Goal: Task Accomplishment & Management: Complete application form

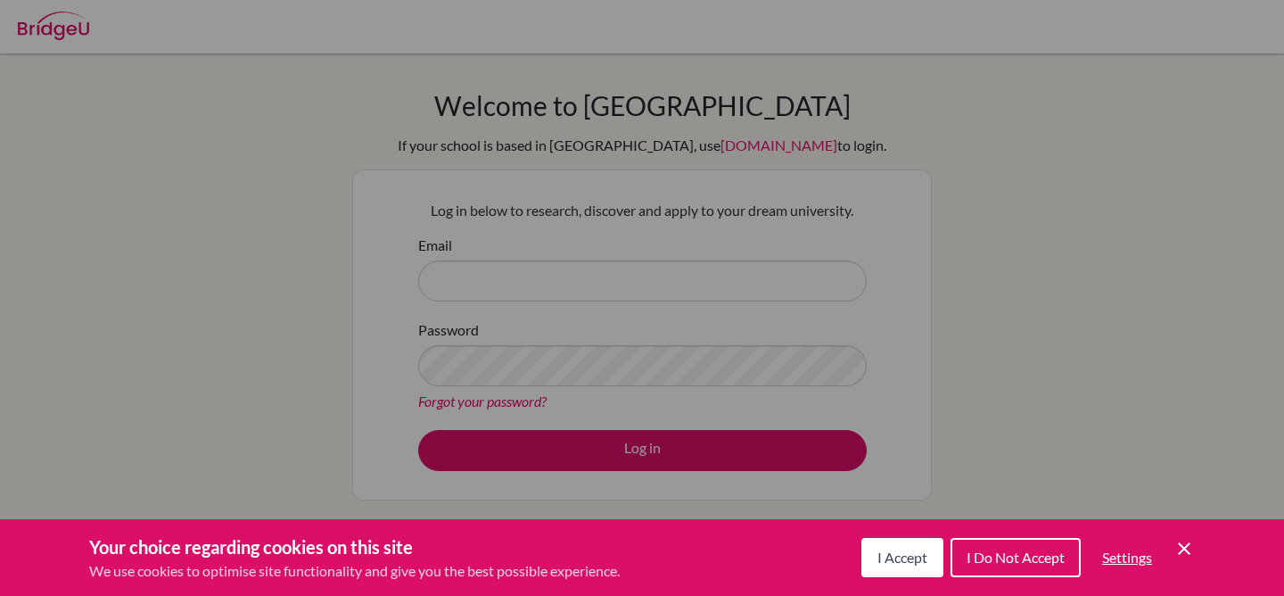
click at [1190, 543] on icon "Cookie Control Close Icon" at bounding box center [1183, 548] width 21 height 21
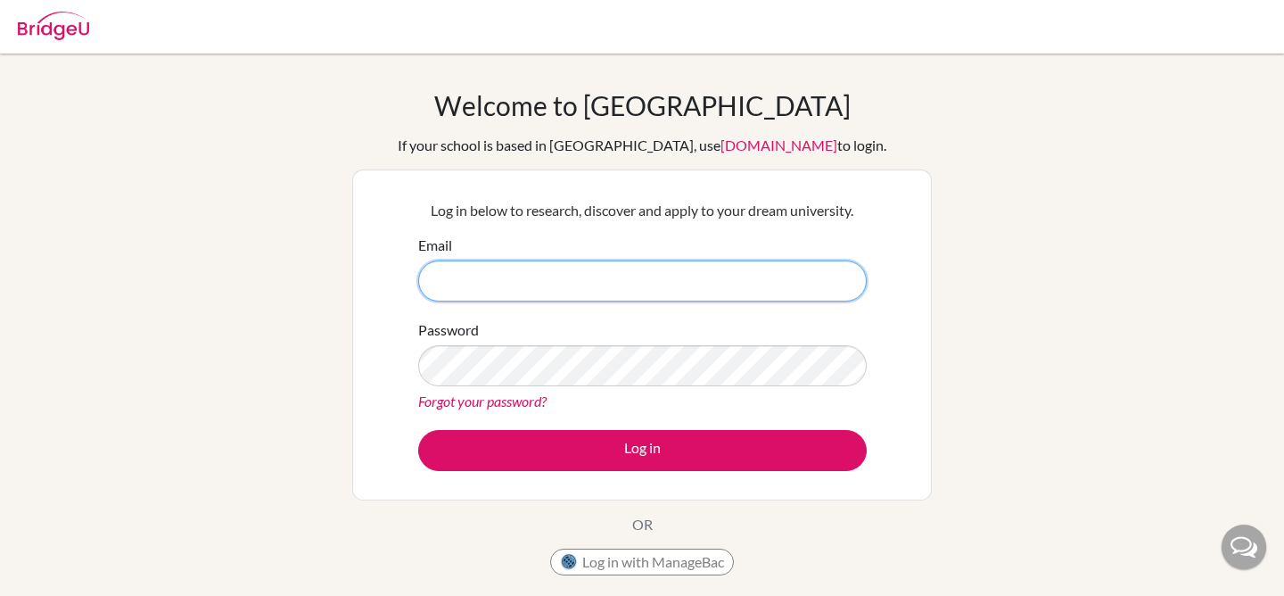
click at [767, 276] on input "Email" at bounding box center [642, 280] width 448 height 41
type input "y"
type input "yingzue.tang@students.aobajapan.jp"
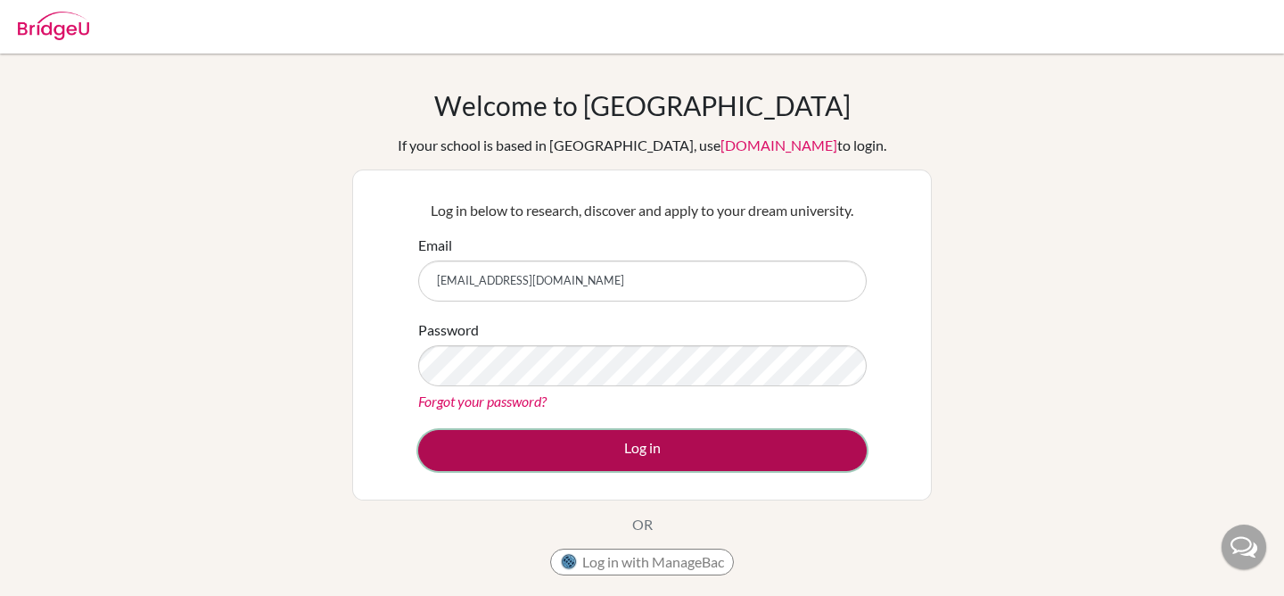
click at [621, 462] on button "Log in" at bounding box center [642, 450] width 448 height 41
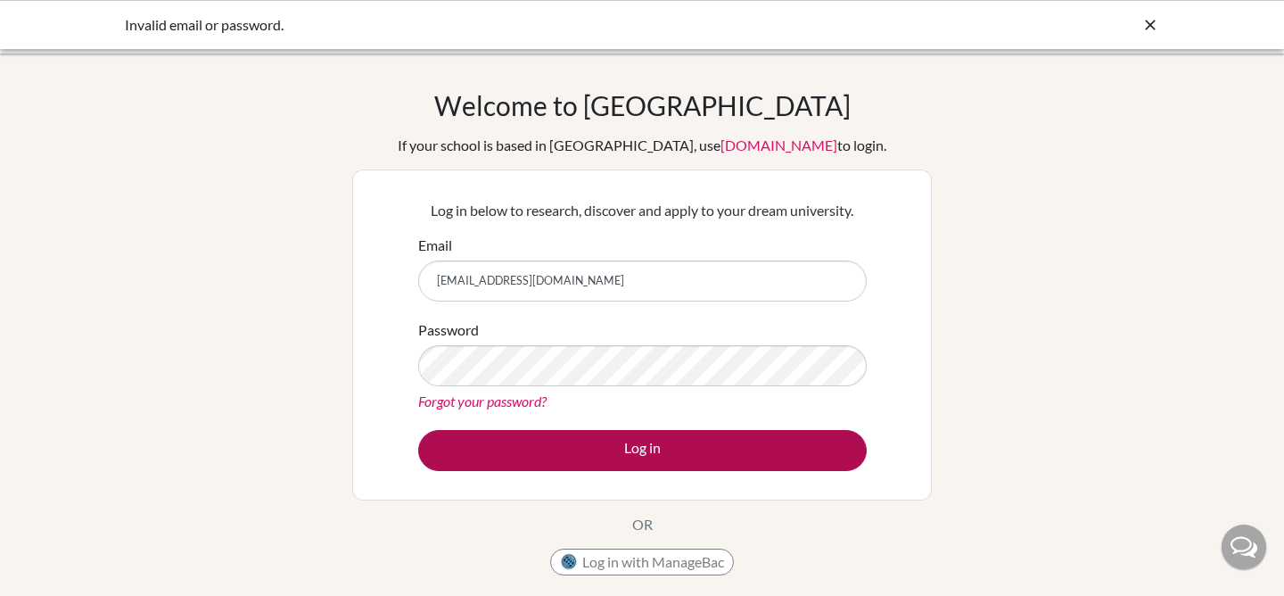
type input "[EMAIL_ADDRESS][DOMAIN_NAME]"
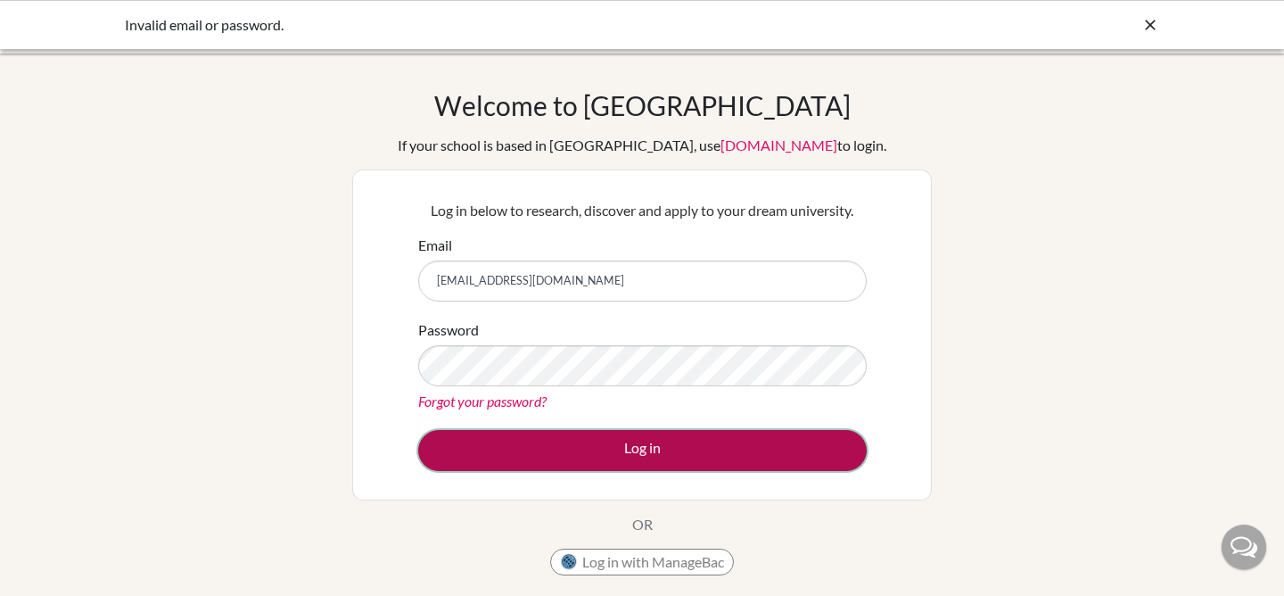
click at [484, 438] on button "Log in" at bounding box center [642, 450] width 448 height 41
click at [486, 446] on button "Log in" at bounding box center [642, 450] width 448 height 41
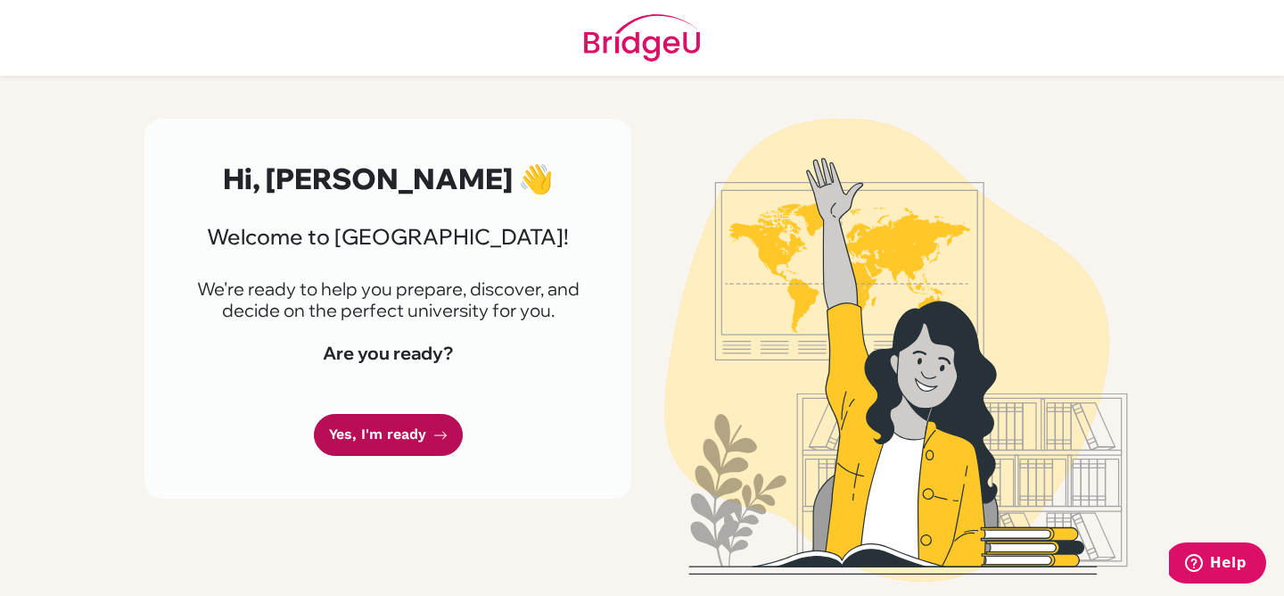
click at [426, 425] on link "Yes, I'm ready" at bounding box center [388, 435] width 149 height 42
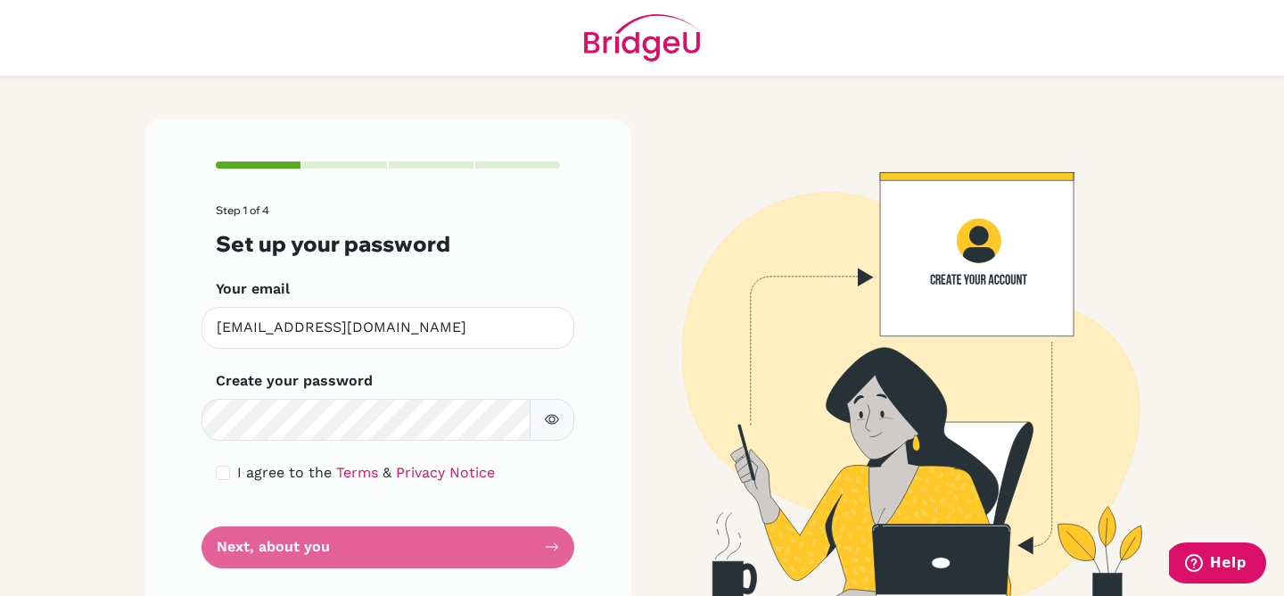
scroll to position [29, 0]
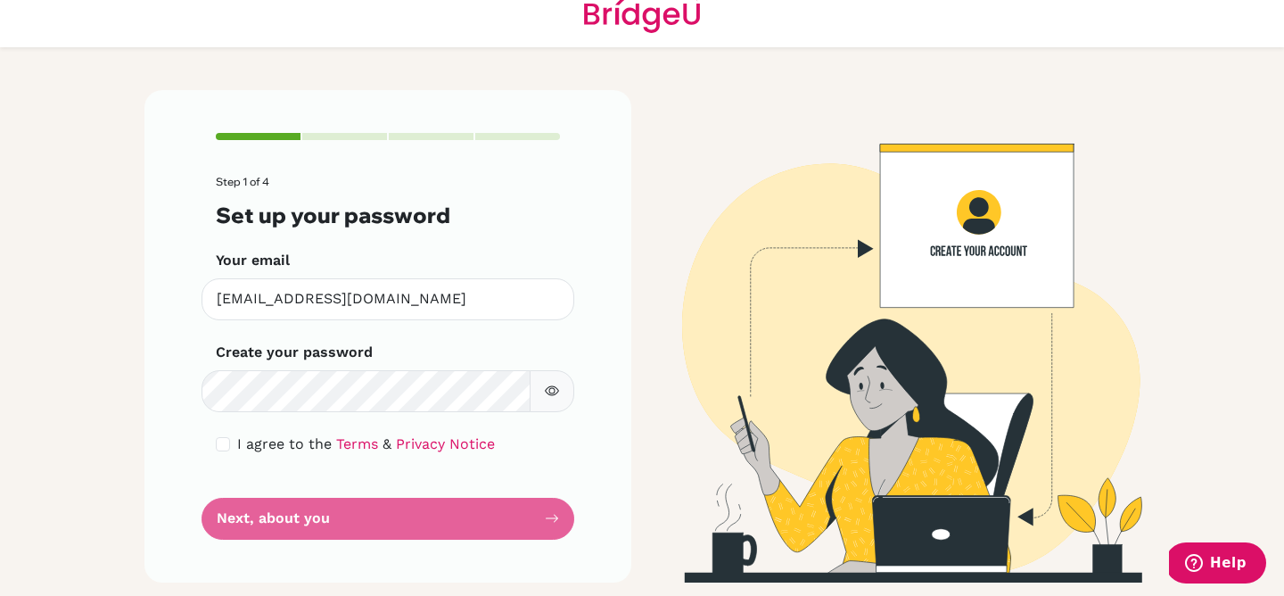
click at [544, 399] on button "button" at bounding box center [552, 391] width 45 height 42
click at [552, 393] on icon "button" at bounding box center [552, 390] width 14 height 14
click at [436, 517] on form "Step 1 of 4 Set up your password Your email yingxue.tang@students.aobajapan.jp …" at bounding box center [388, 358] width 344 height 364
click at [531, 511] on form "Step 1 of 4 Set up your password Your email yingxue.tang@students.aobajapan.jp …" at bounding box center [388, 358] width 344 height 364
click at [539, 526] on form "Step 1 of 4 Set up your password Your email yingxue.tang@students.aobajapan.jp …" at bounding box center [388, 358] width 344 height 364
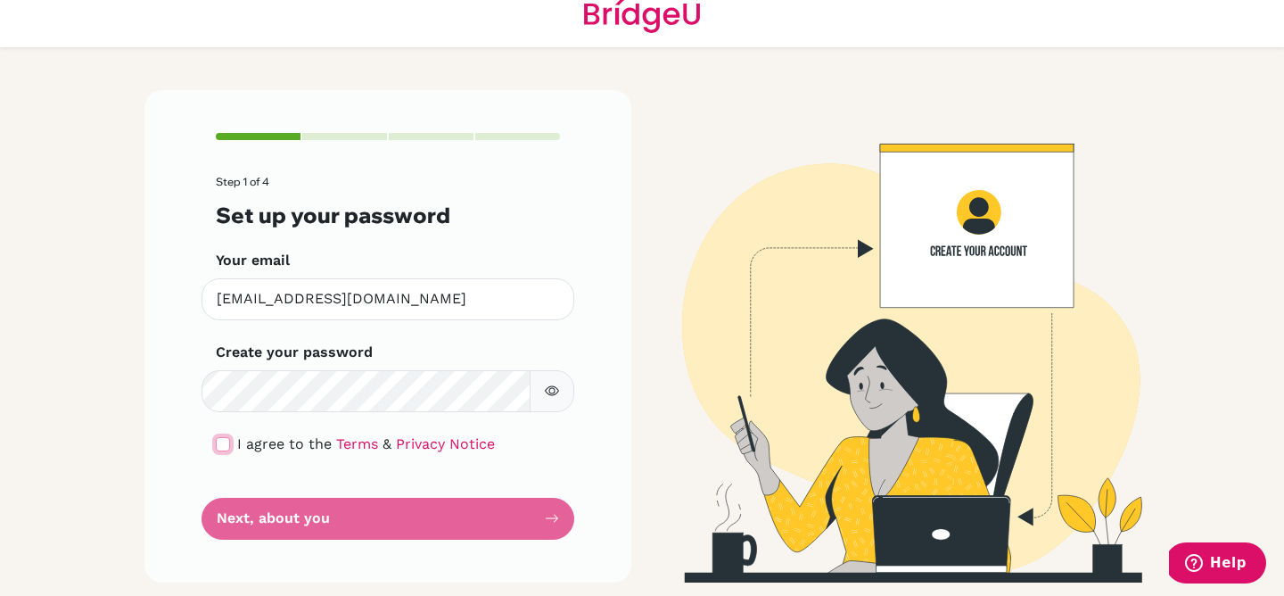
click at [221, 449] on input "checkbox" at bounding box center [223, 444] width 14 height 14
checkbox input "true"
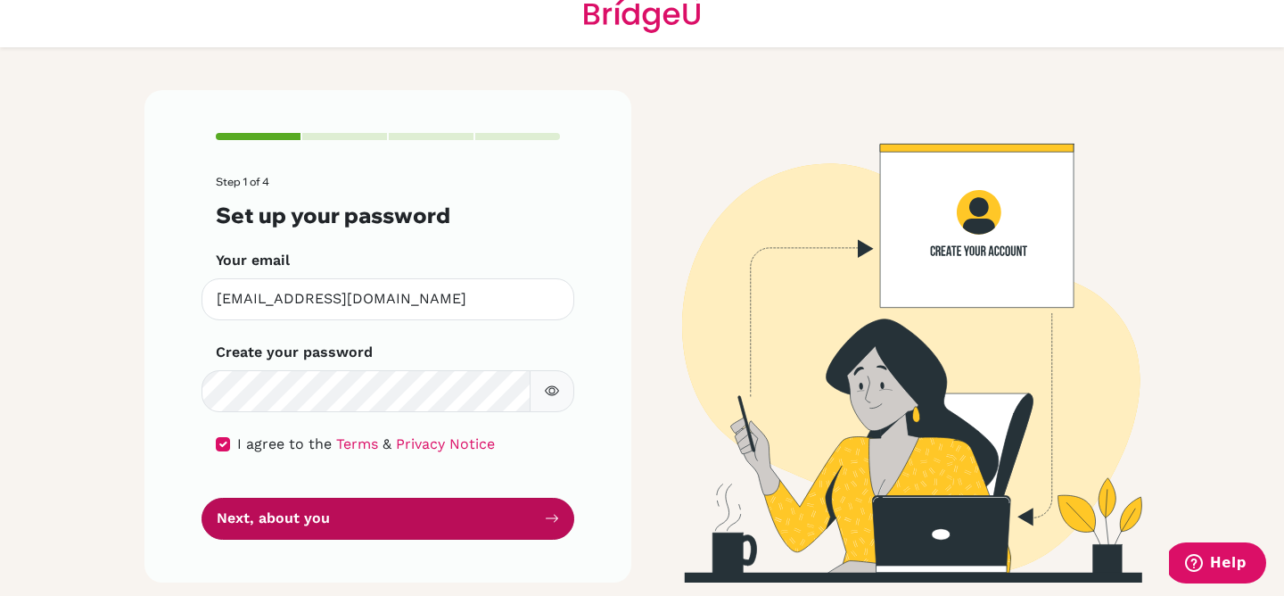
click at [383, 518] on button "Next, about you" at bounding box center [387, 518] width 373 height 42
